Goal: Task Accomplishment & Management: Manage account settings

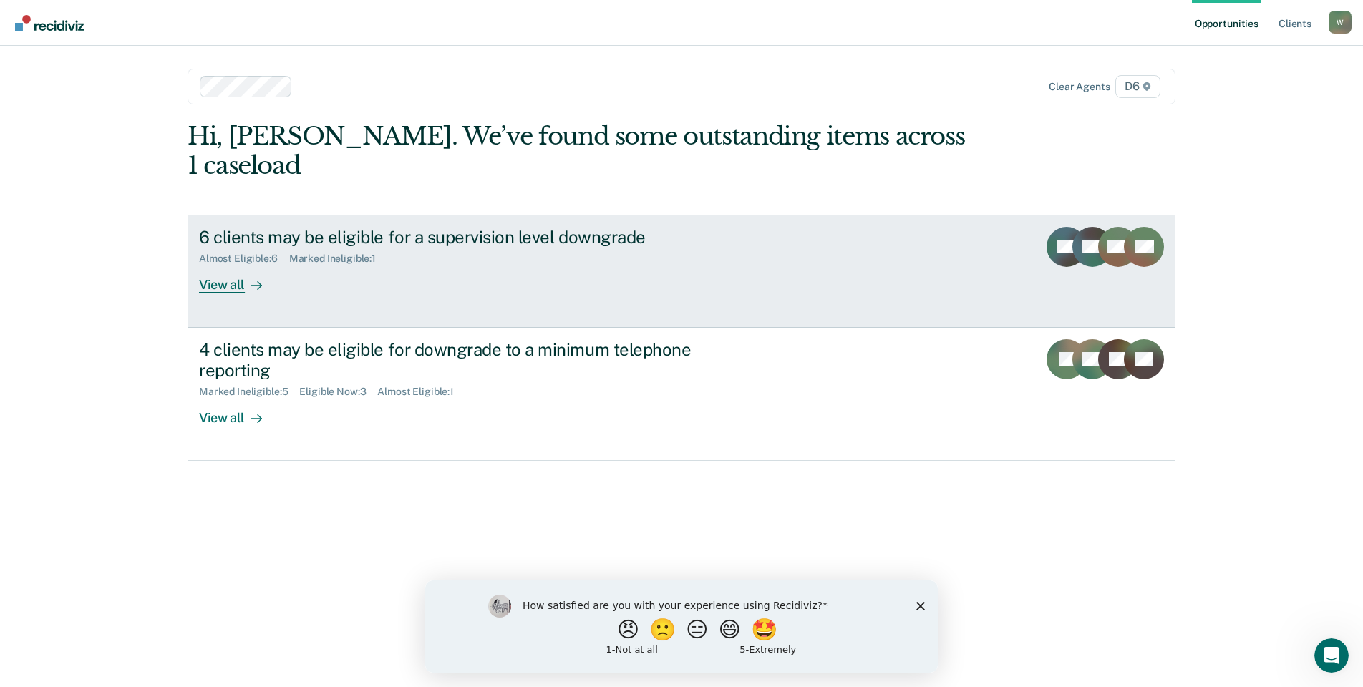
click at [210, 265] on div "View all" at bounding box center [239, 279] width 80 height 28
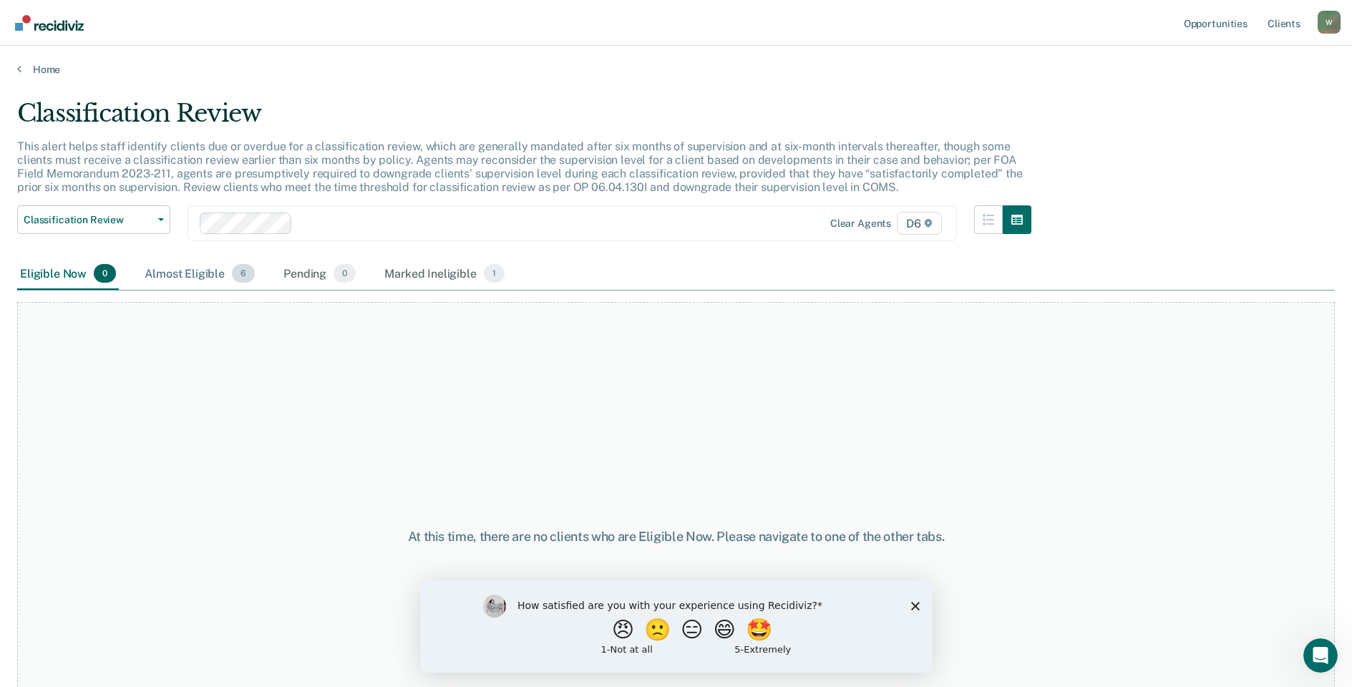
click at [190, 275] on div "Almost Eligible 6" at bounding box center [200, 273] width 116 height 31
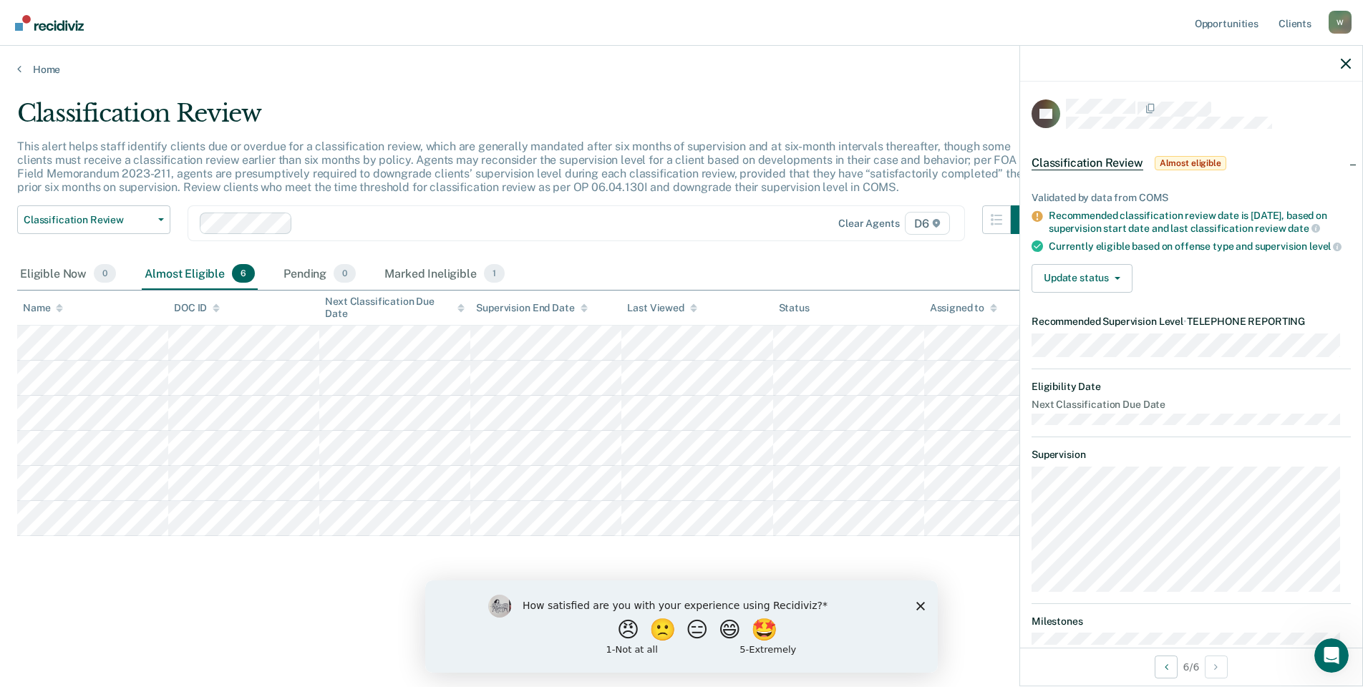
click at [1336, 57] on div at bounding box center [1191, 64] width 342 height 36
click at [1221, 16] on link "Opportunities" at bounding box center [1226, 23] width 69 height 46
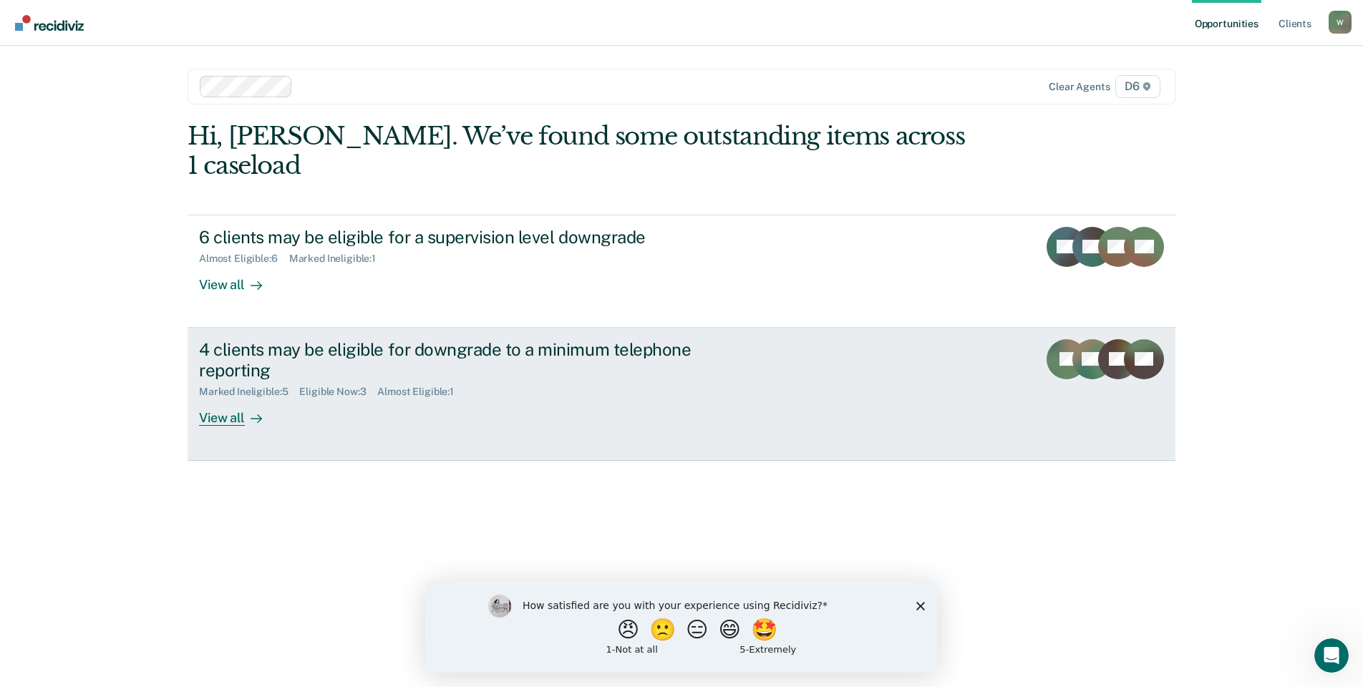
click at [226, 398] on div "View all" at bounding box center [239, 412] width 80 height 28
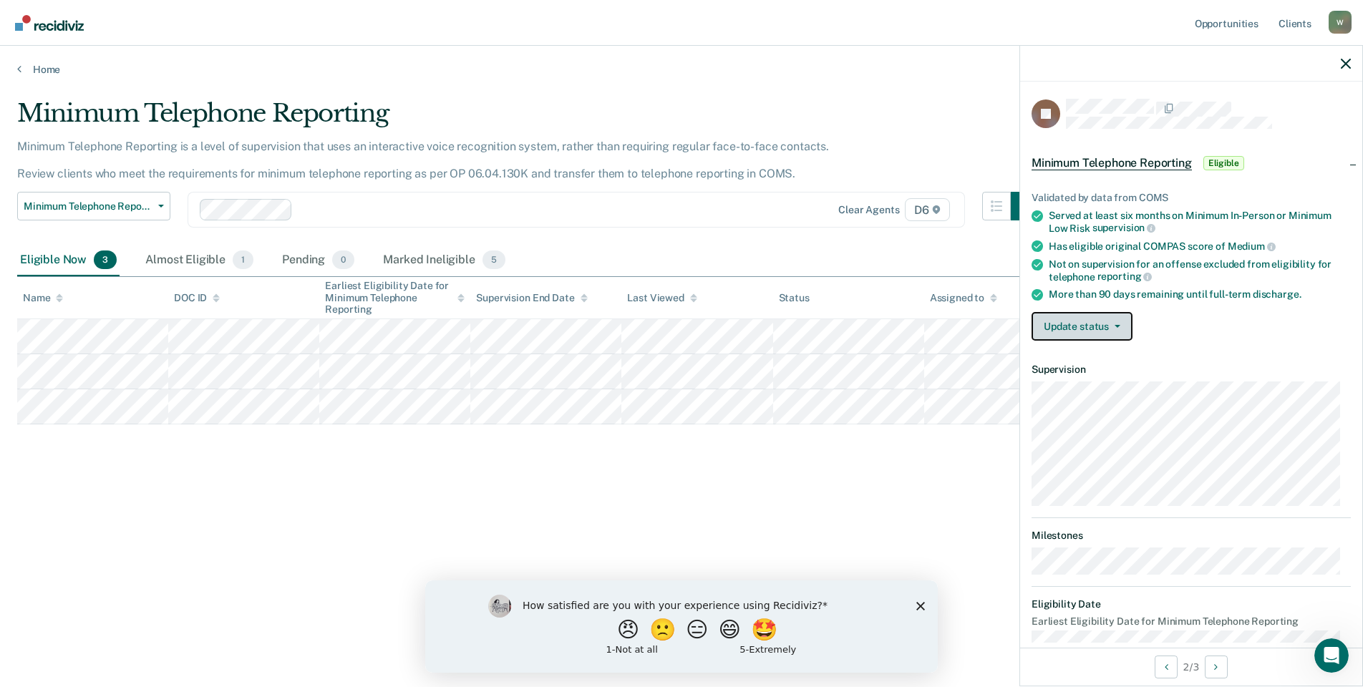
click at [1099, 325] on button "Update status" at bounding box center [1081, 326] width 101 height 29
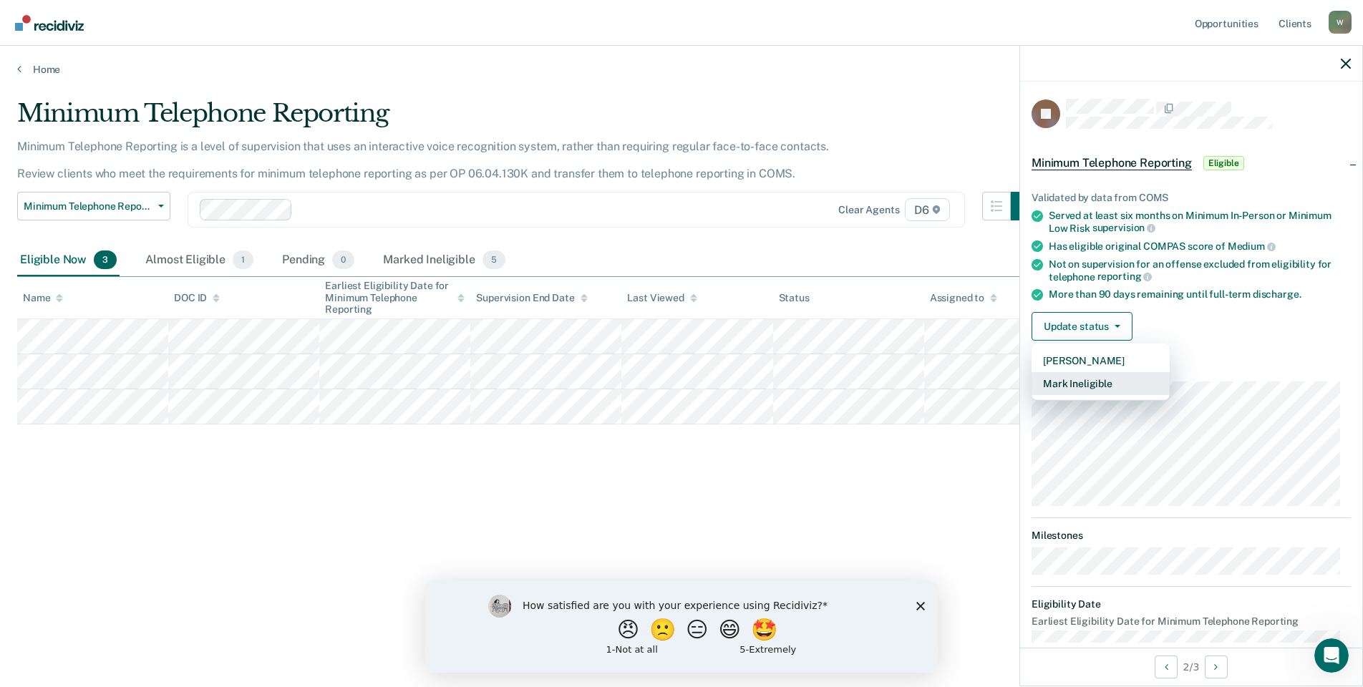
click at [1093, 381] on button "Mark Ineligible" at bounding box center [1100, 383] width 138 height 23
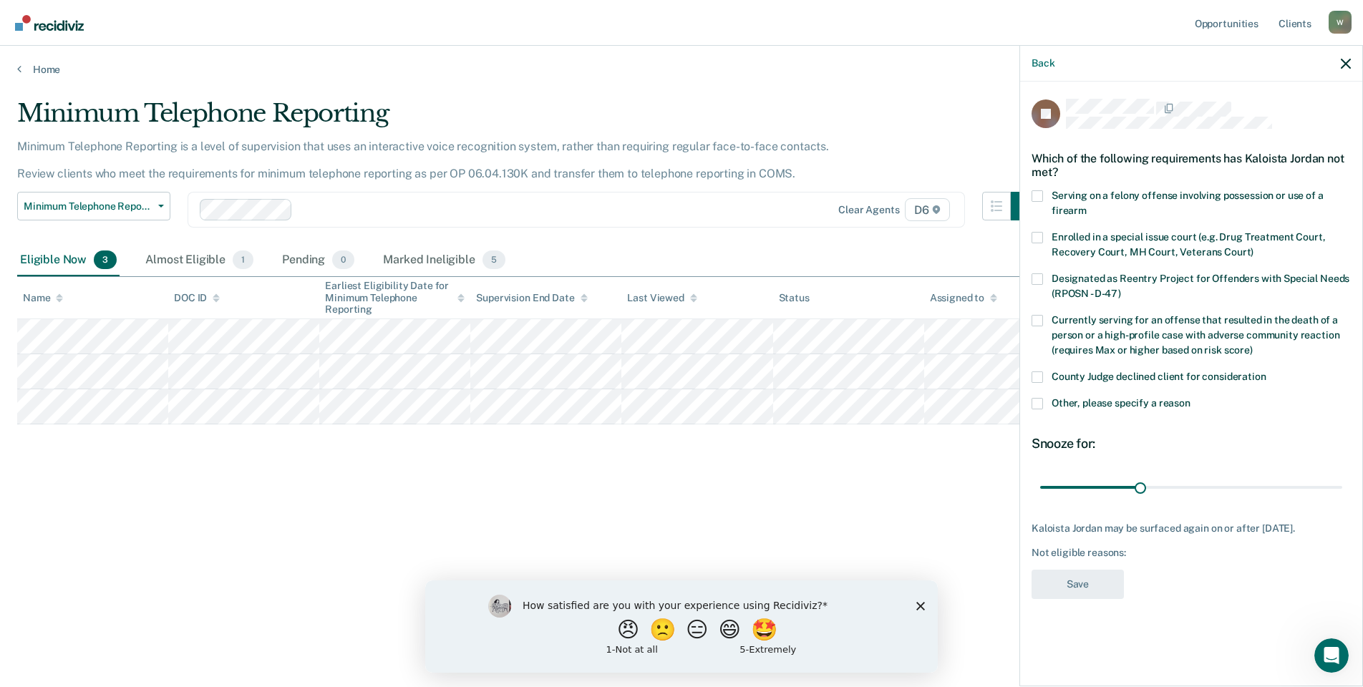
click at [1037, 401] on span at bounding box center [1036, 403] width 11 height 11
click at [1190, 398] on input "Other, please specify a reason" at bounding box center [1190, 398] width 0 height 0
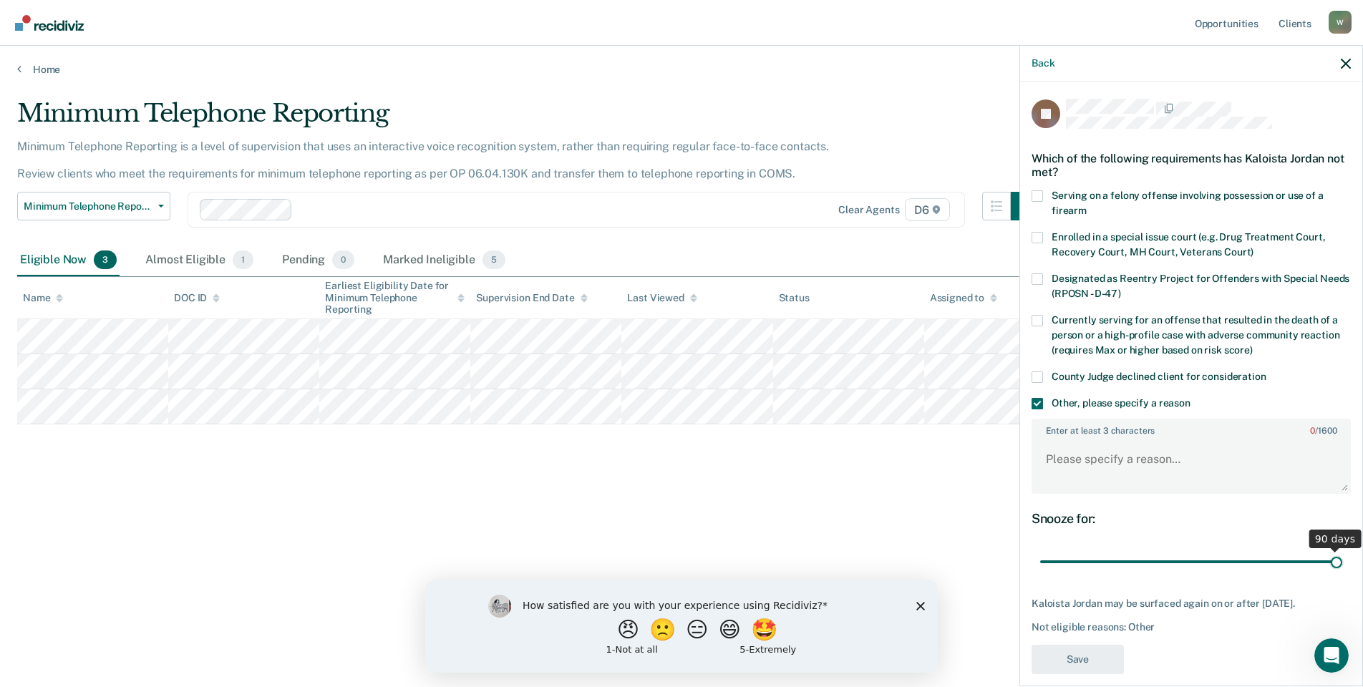
drag, startPoint x: 1137, startPoint y: 562, endPoint x: 1379, endPoint y: 562, distance: 241.9
type input "90"
click at [1342, 562] on input "range" at bounding box center [1191, 562] width 302 height 25
click at [1143, 449] on textarea "Enter at least 3 characters 0 / 1600" at bounding box center [1191, 465] width 316 height 53
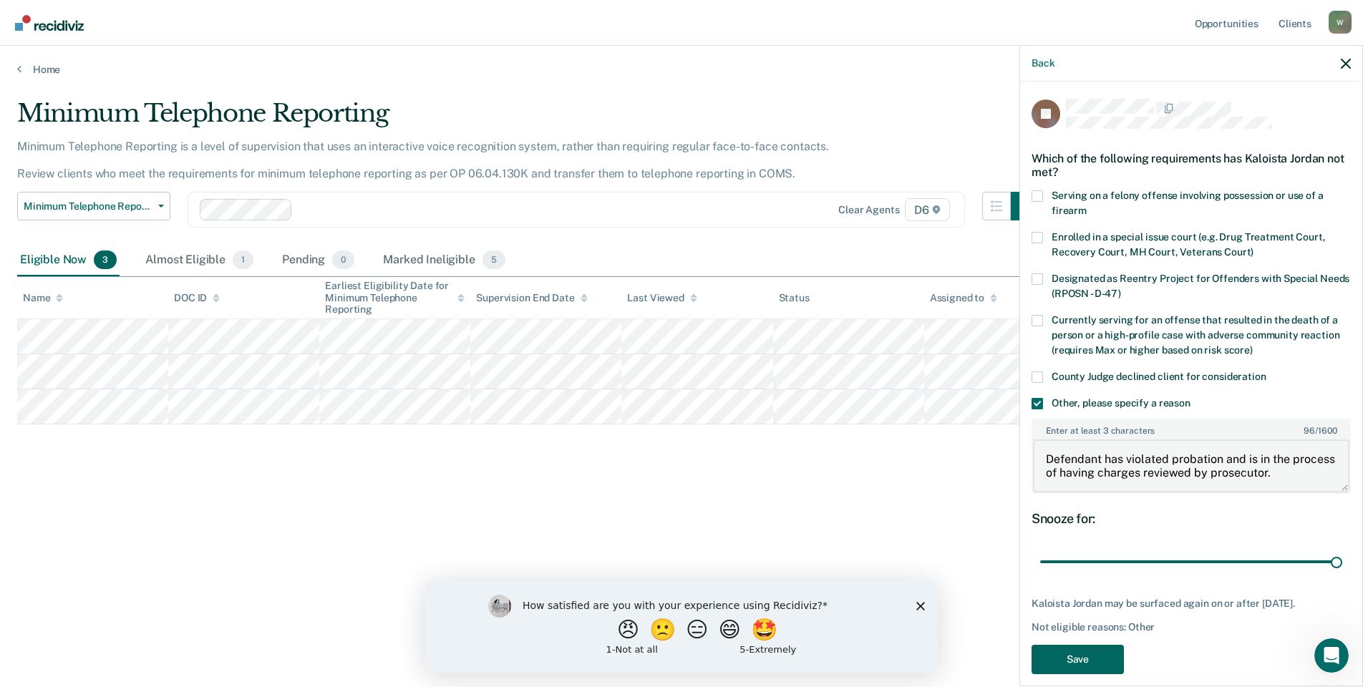
type textarea "Defendant has violated probation and is in the process of having charges review…"
click at [1086, 668] on button "Save" at bounding box center [1077, 659] width 92 height 29
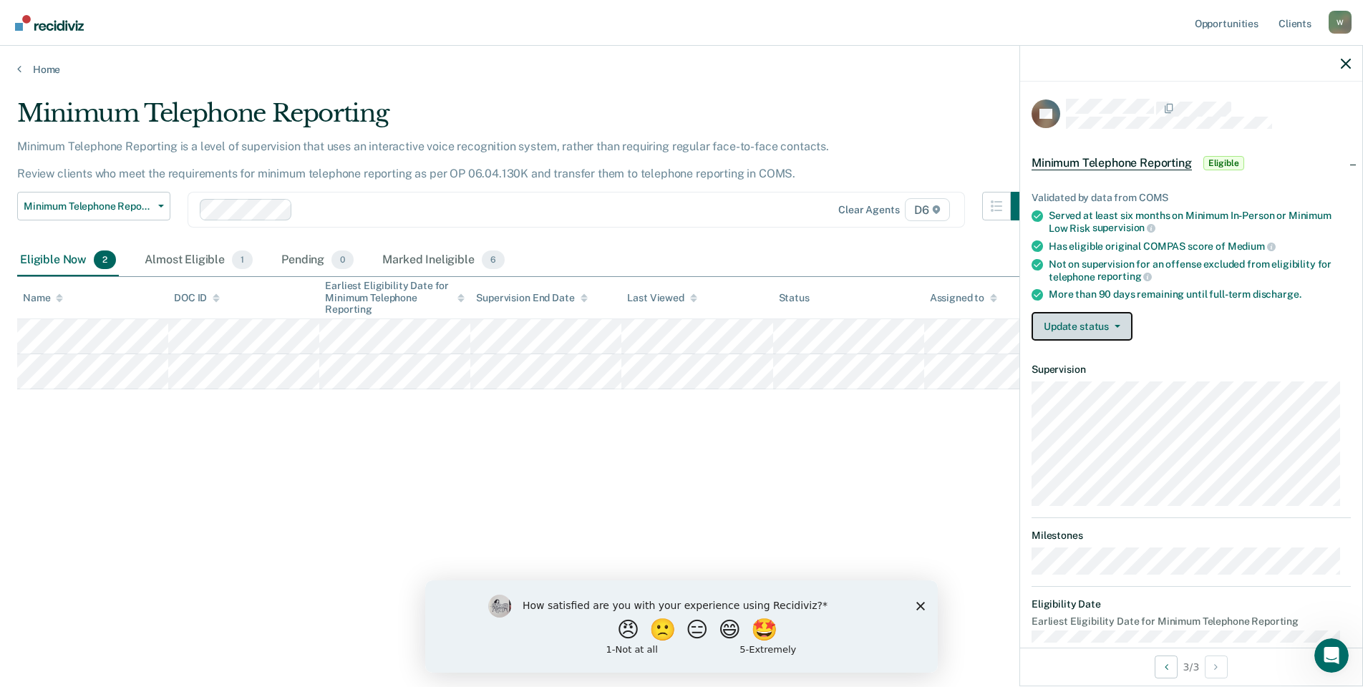
click at [1094, 328] on button "Update status" at bounding box center [1081, 326] width 101 height 29
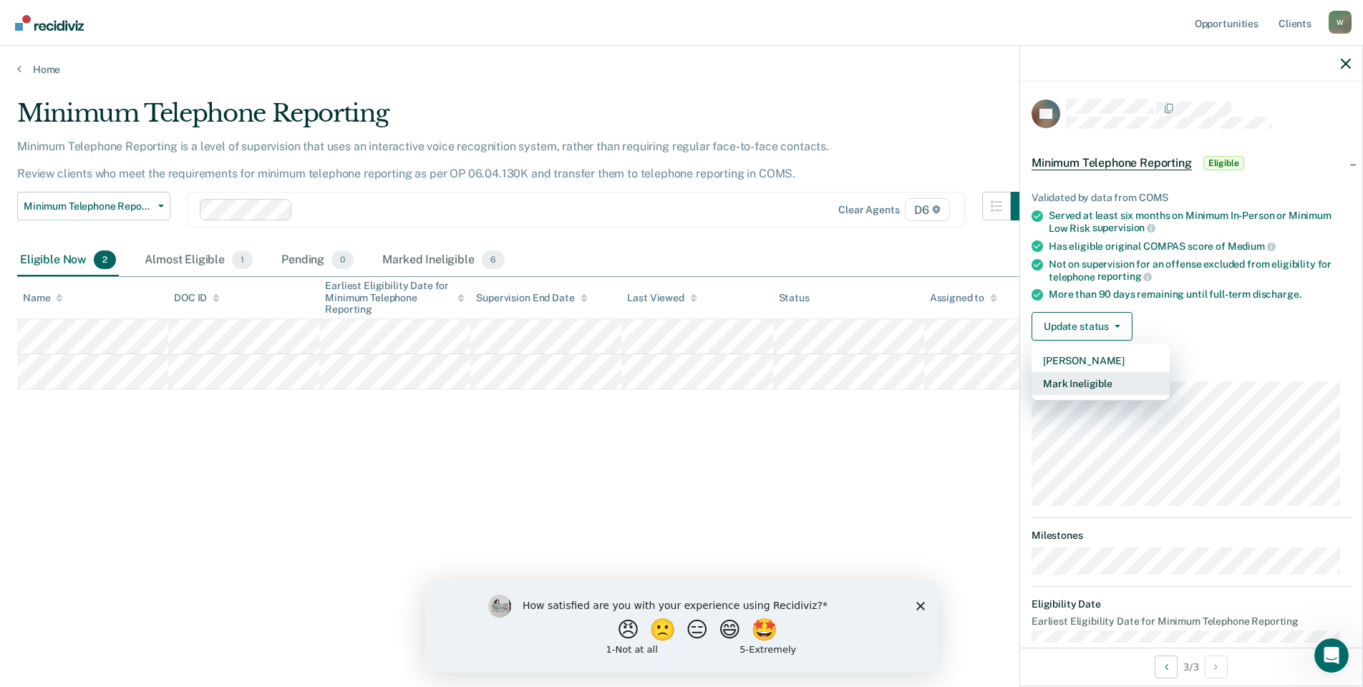
click at [1091, 389] on button "Mark Ineligible" at bounding box center [1100, 383] width 138 height 23
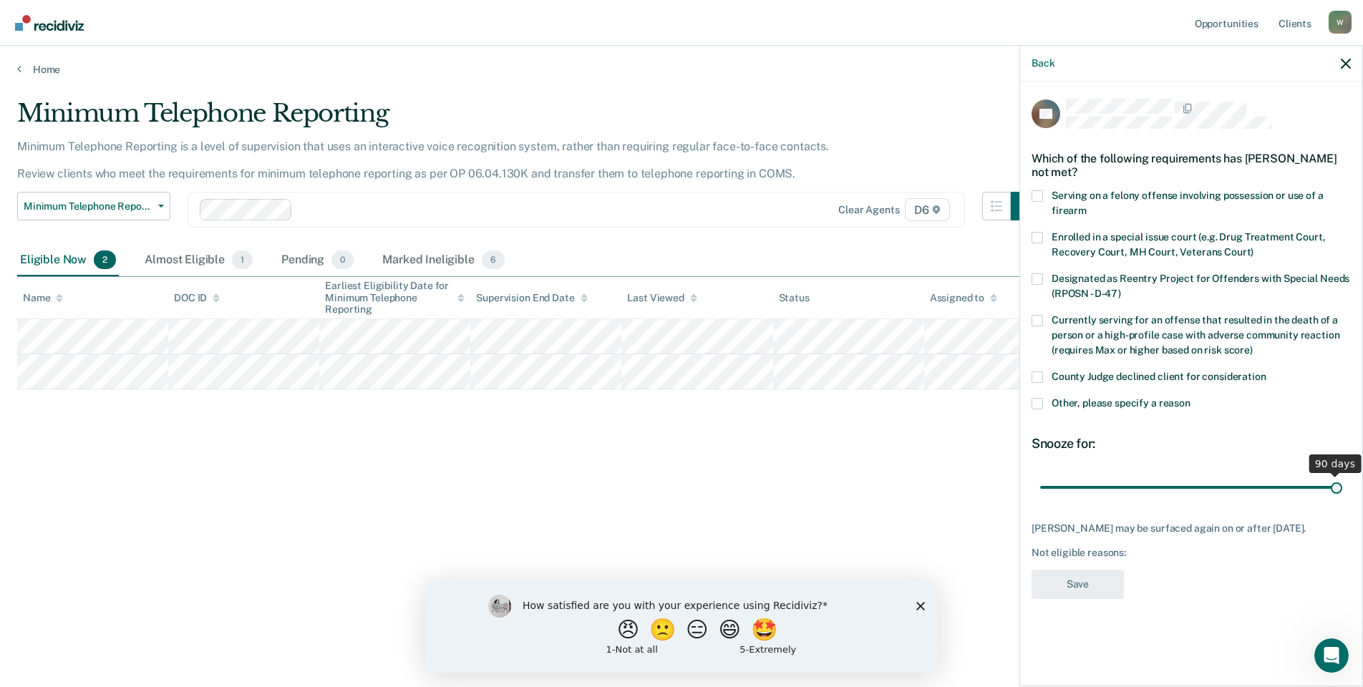
drag, startPoint x: 1137, startPoint y: 489, endPoint x: 1462, endPoint y: 502, distance: 325.2
type input "90"
click at [1342, 500] on input "range" at bounding box center [1191, 486] width 302 height 25
click at [1038, 404] on span at bounding box center [1036, 403] width 11 height 11
click at [1190, 398] on input "Other, please specify a reason" at bounding box center [1190, 398] width 0 height 0
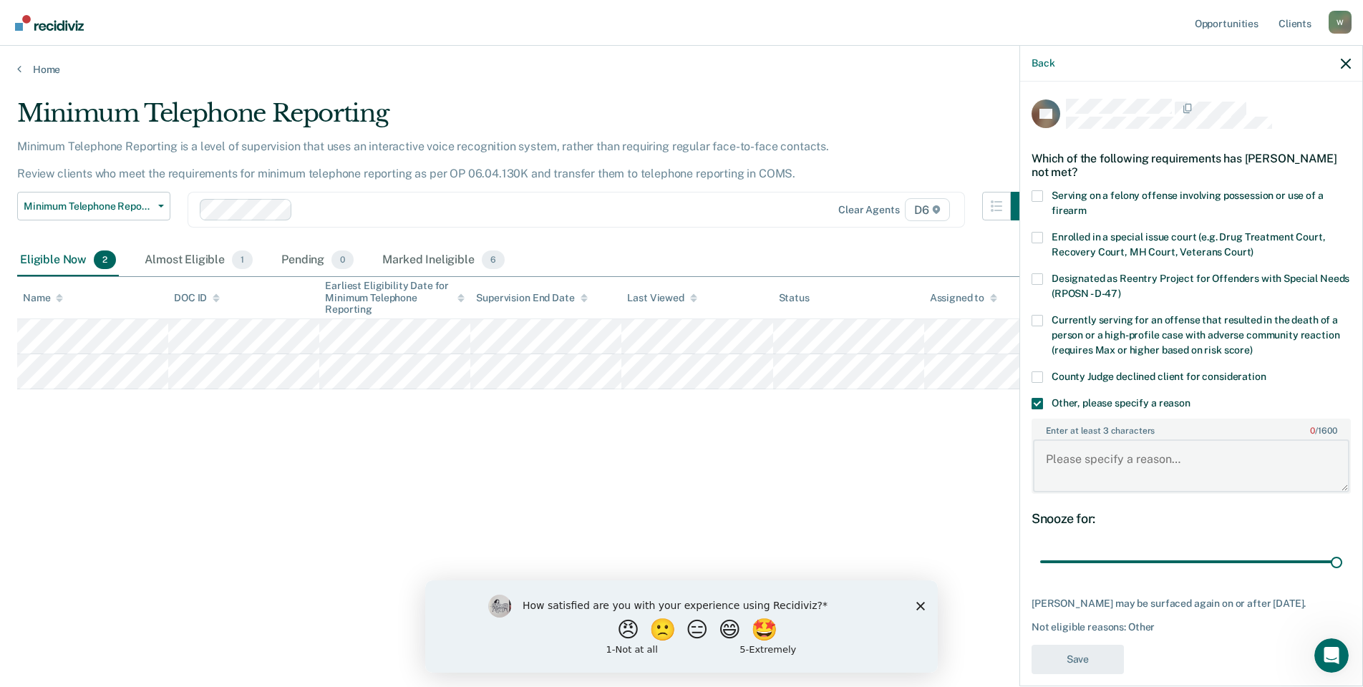
click at [1073, 453] on textarea "Enter at least 3 characters 0 / 1600" at bounding box center [1191, 465] width 316 height 53
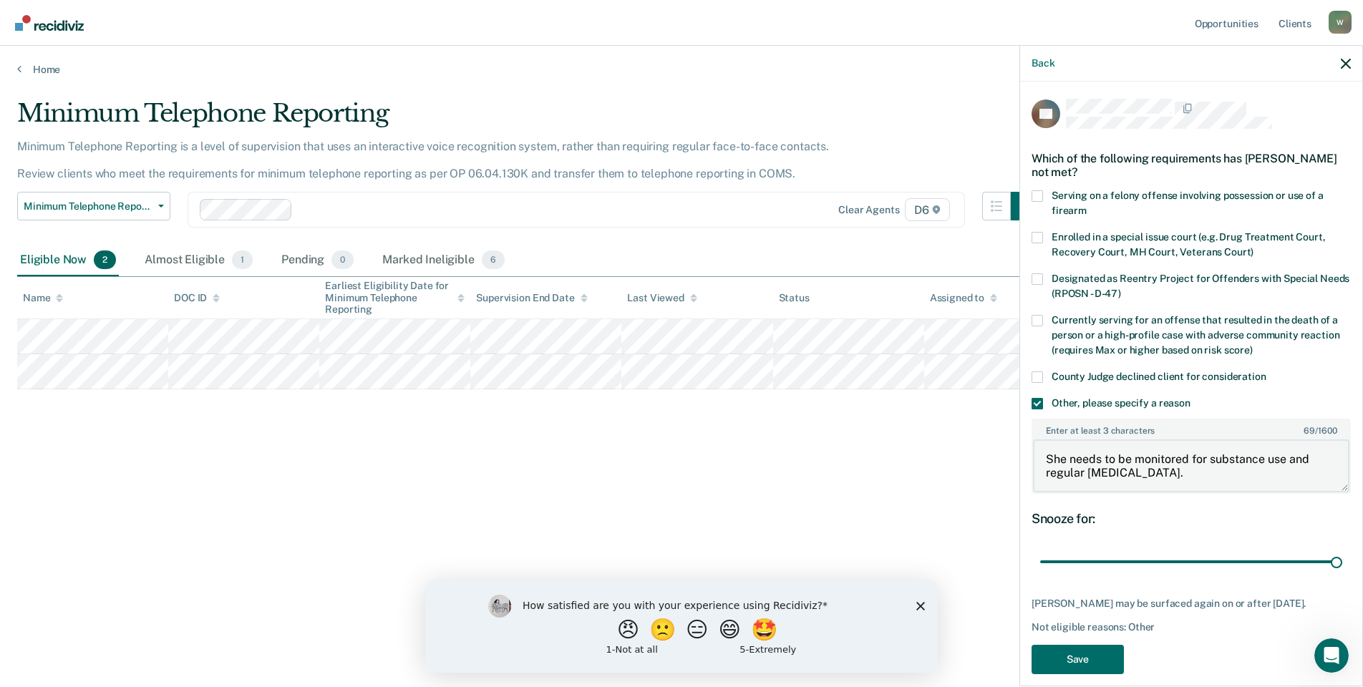
click at [1172, 468] on textarea "She needs to be monitored for substance use and regular [MEDICAL_DATA]." at bounding box center [1191, 465] width 316 height 53
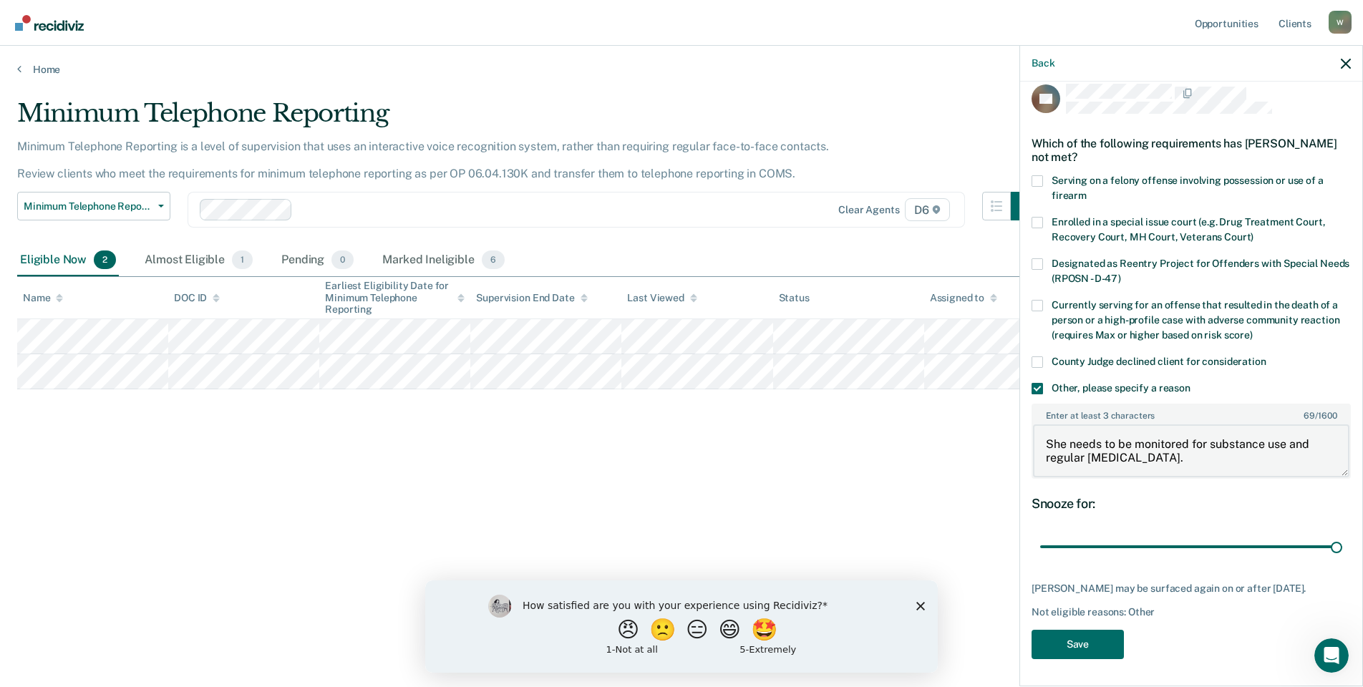
scroll to position [27, 0]
type textarea "She needs to be monitored for substance use and regular [MEDICAL_DATA]."
click at [1076, 653] on button "Save" at bounding box center [1077, 642] width 92 height 29
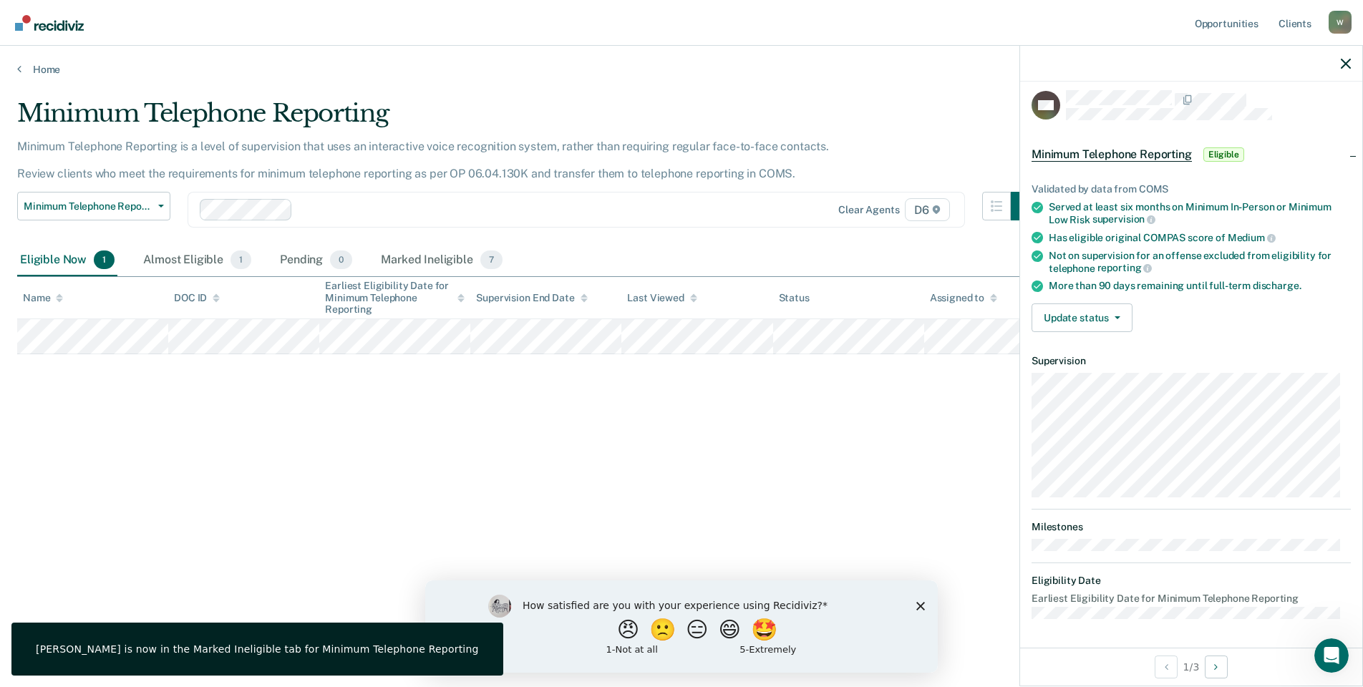
scroll to position [7, 0]
